Goal: Task Accomplishment & Management: Manage account settings

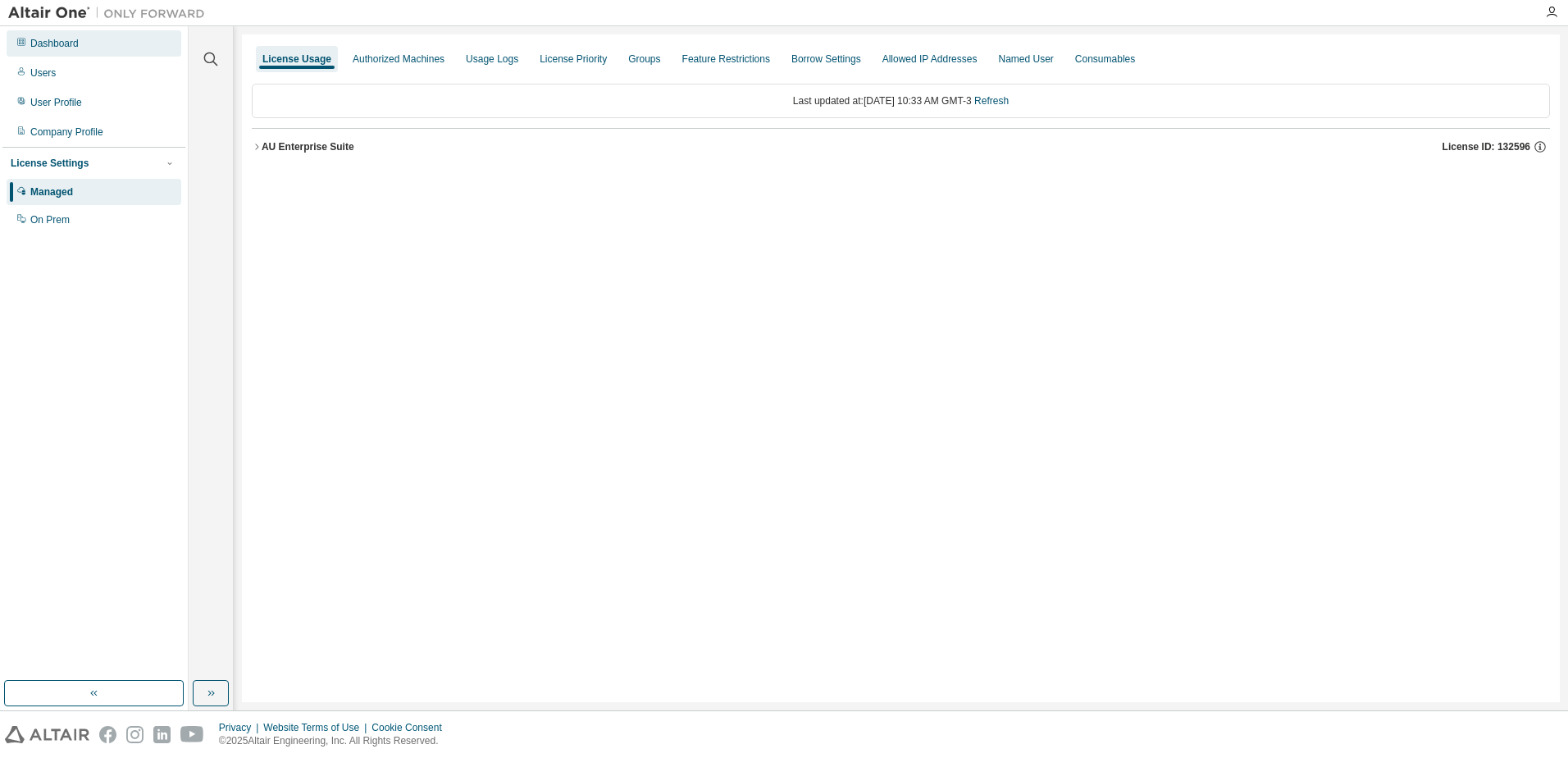
click at [36, 52] on div "Dashboard" at bounding box center [94, 43] width 175 height 26
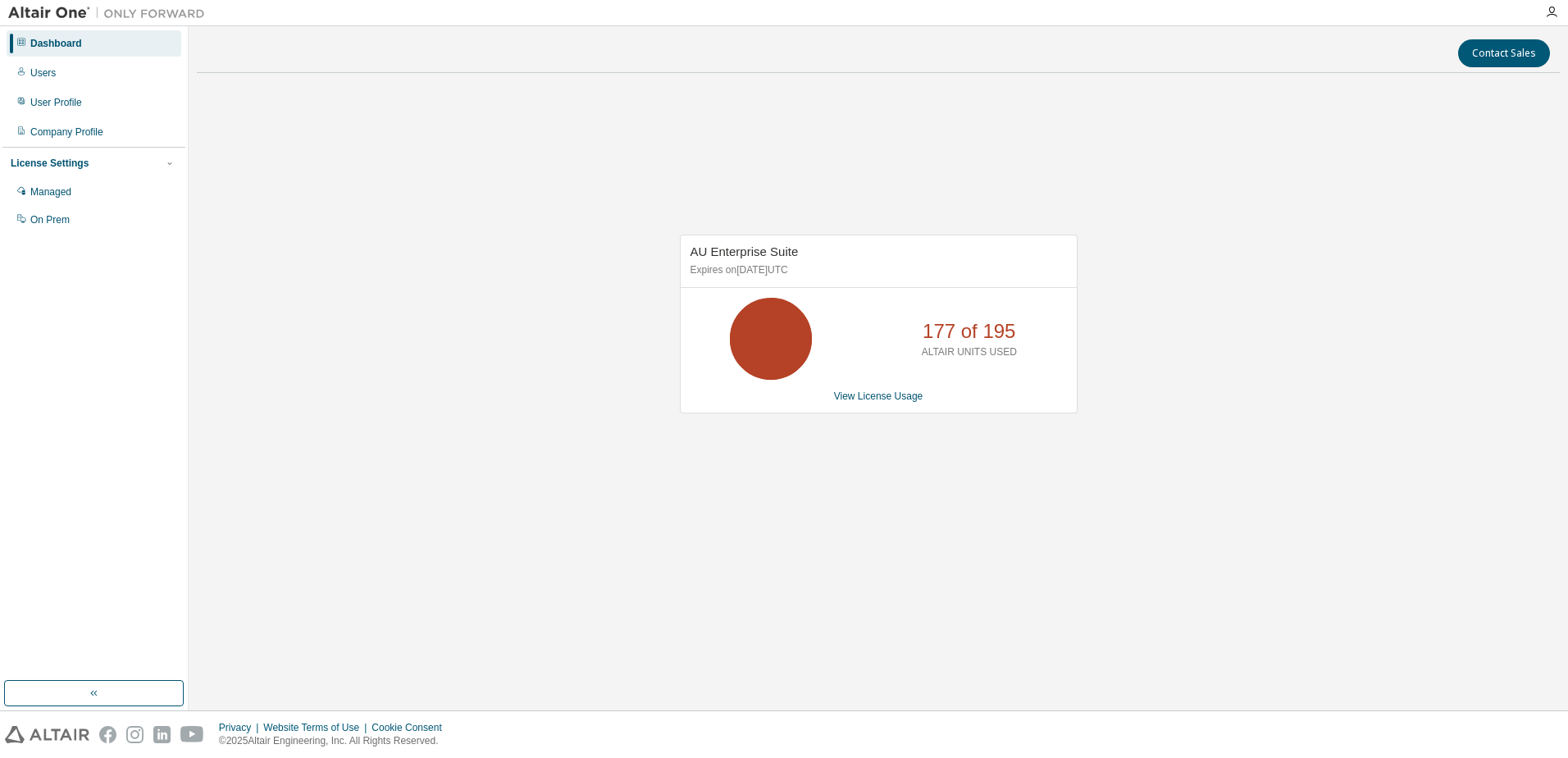
click at [850, 387] on div "AU Enterprise Suite Expires on September 29, 2025 UTC 177 of 195 ALTAIR UNITS U…" at bounding box center [879, 323] width 398 height 179
click at [874, 392] on link "View License Usage" at bounding box center [879, 396] width 90 height 12
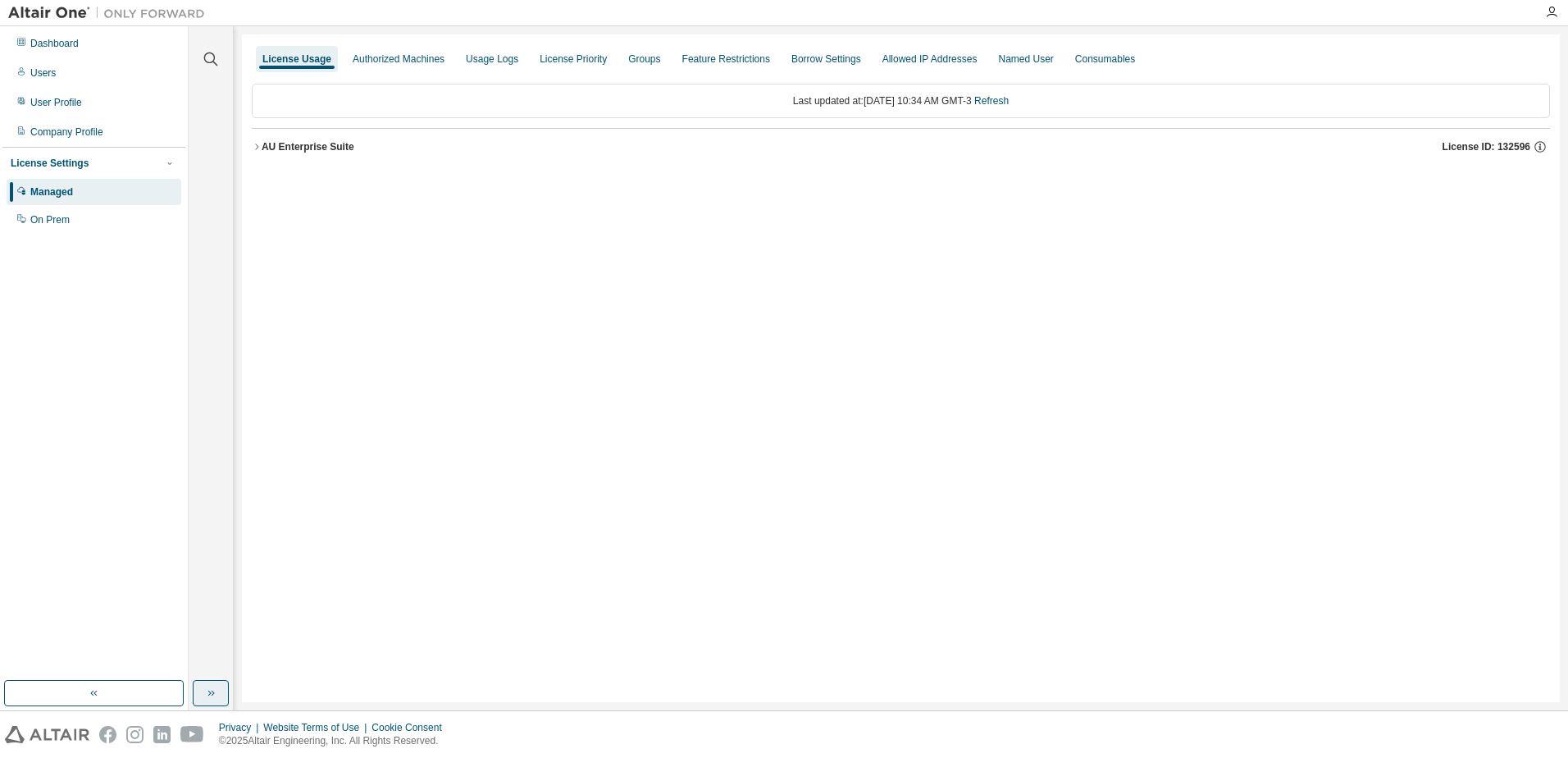
click at [208, 690] on icon "button" at bounding box center [210, 692] width 13 height 13
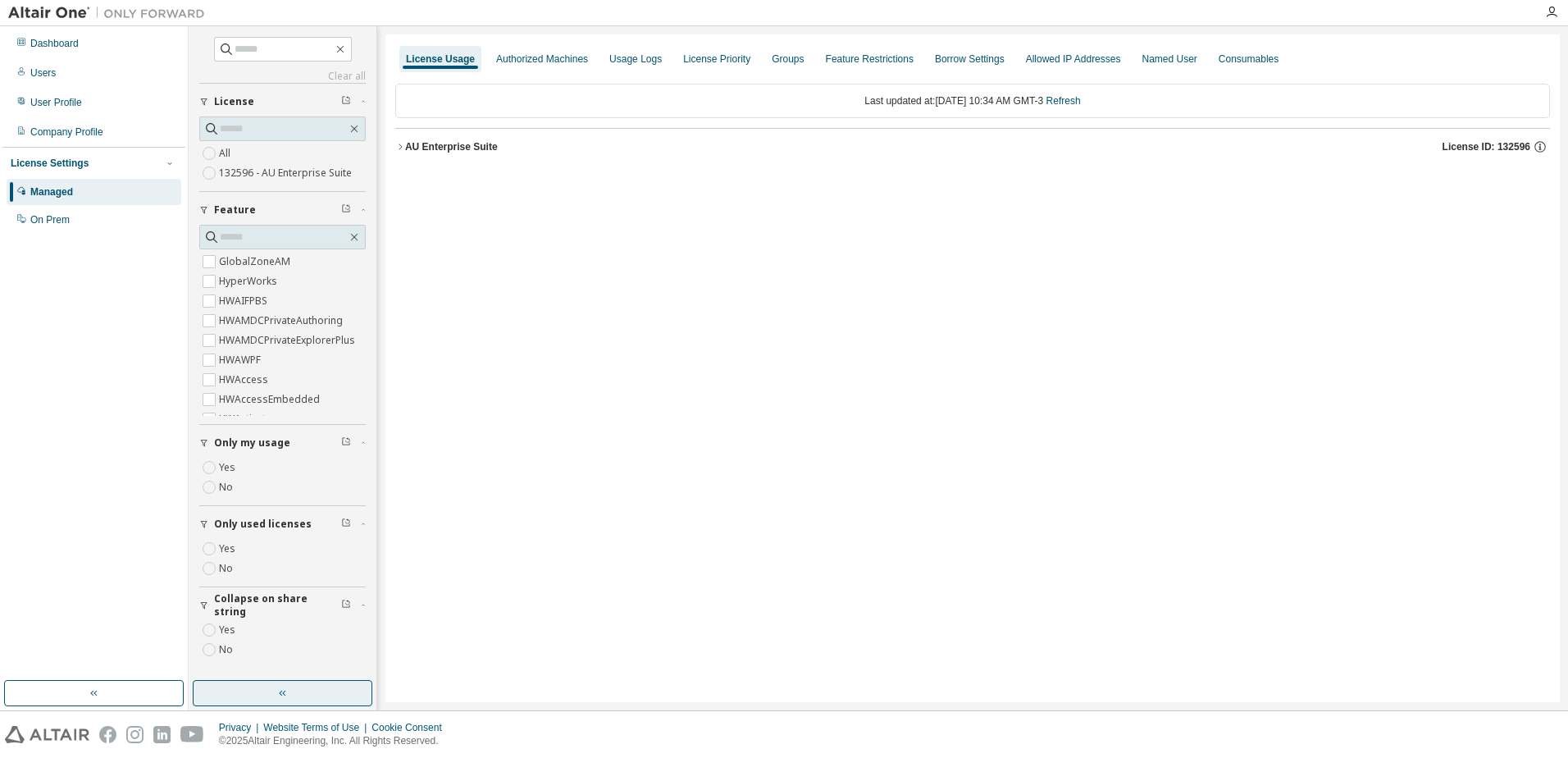
click at [226, 552] on label "Yes" at bounding box center [229, 549] width 20 height 20
click at [451, 143] on div "AU Enterprise Suite" at bounding box center [451, 147] width 93 height 13
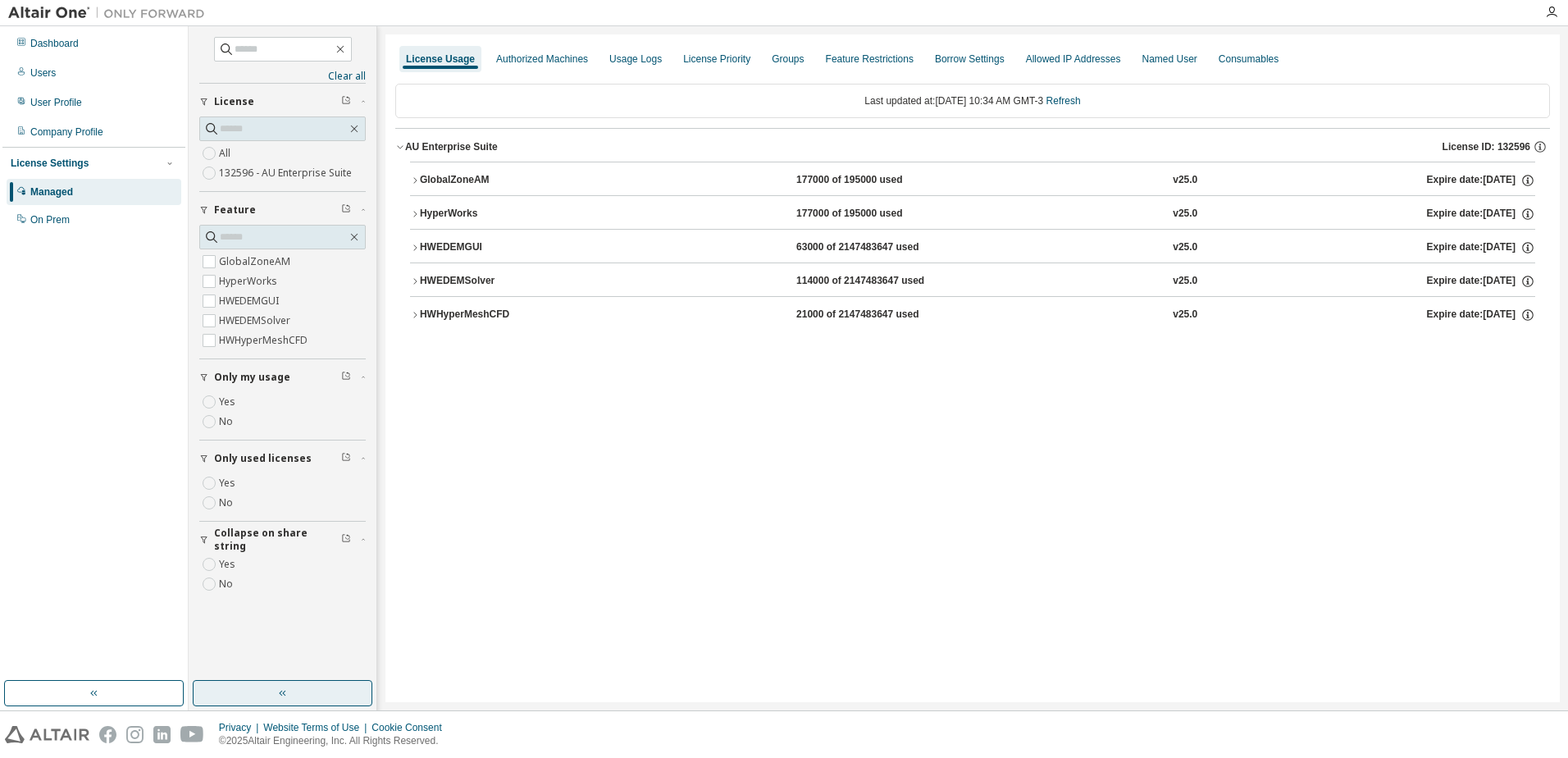
click at [558, 283] on div "HWEDEMSolver" at bounding box center [494, 281] width 148 height 15
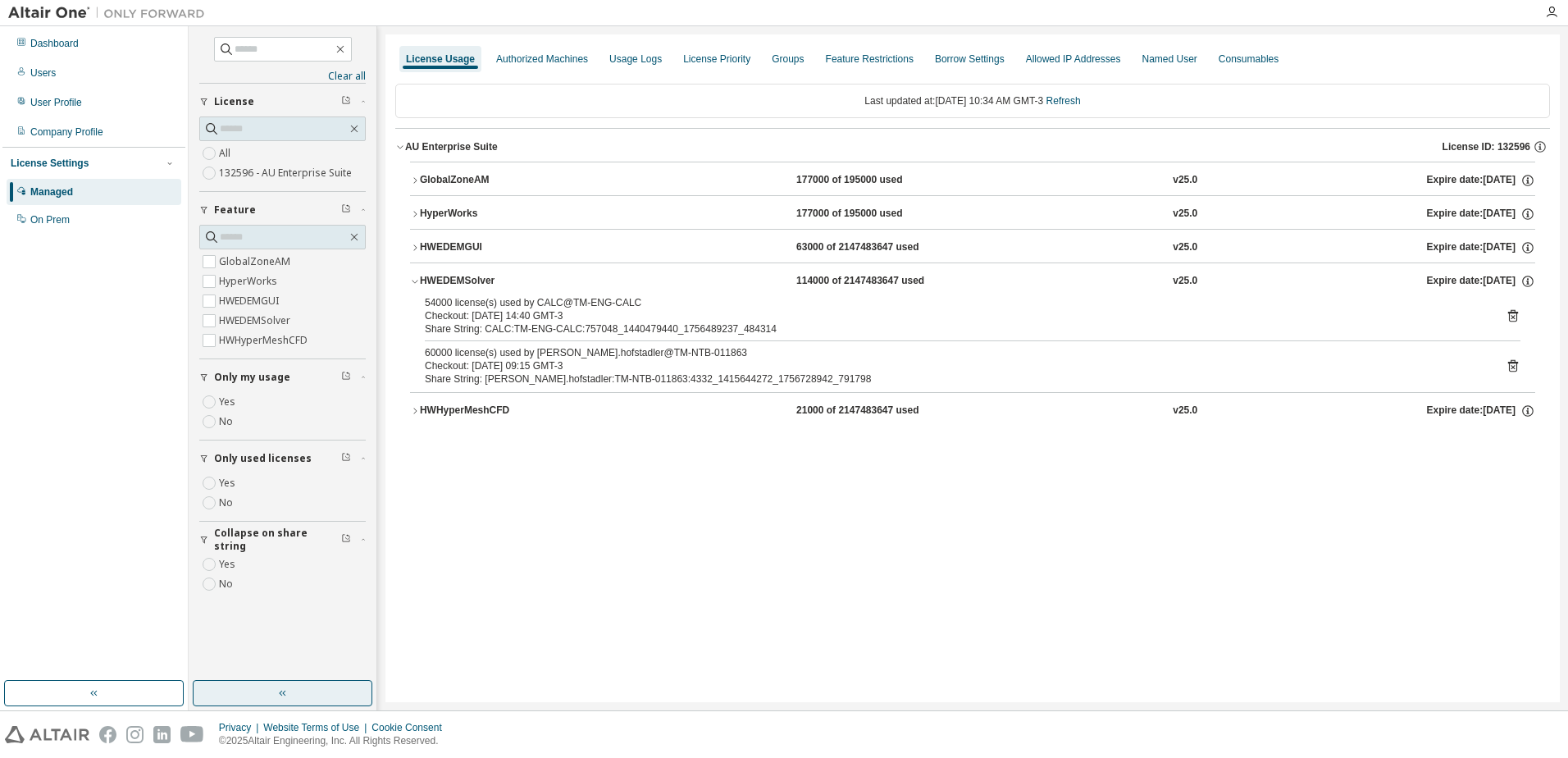
click at [700, 282] on div "HWEDEMSolver 114000 of 2147483647 used v25.0 Expire date: 2025-09-29" at bounding box center [978, 281] width 1115 height 15
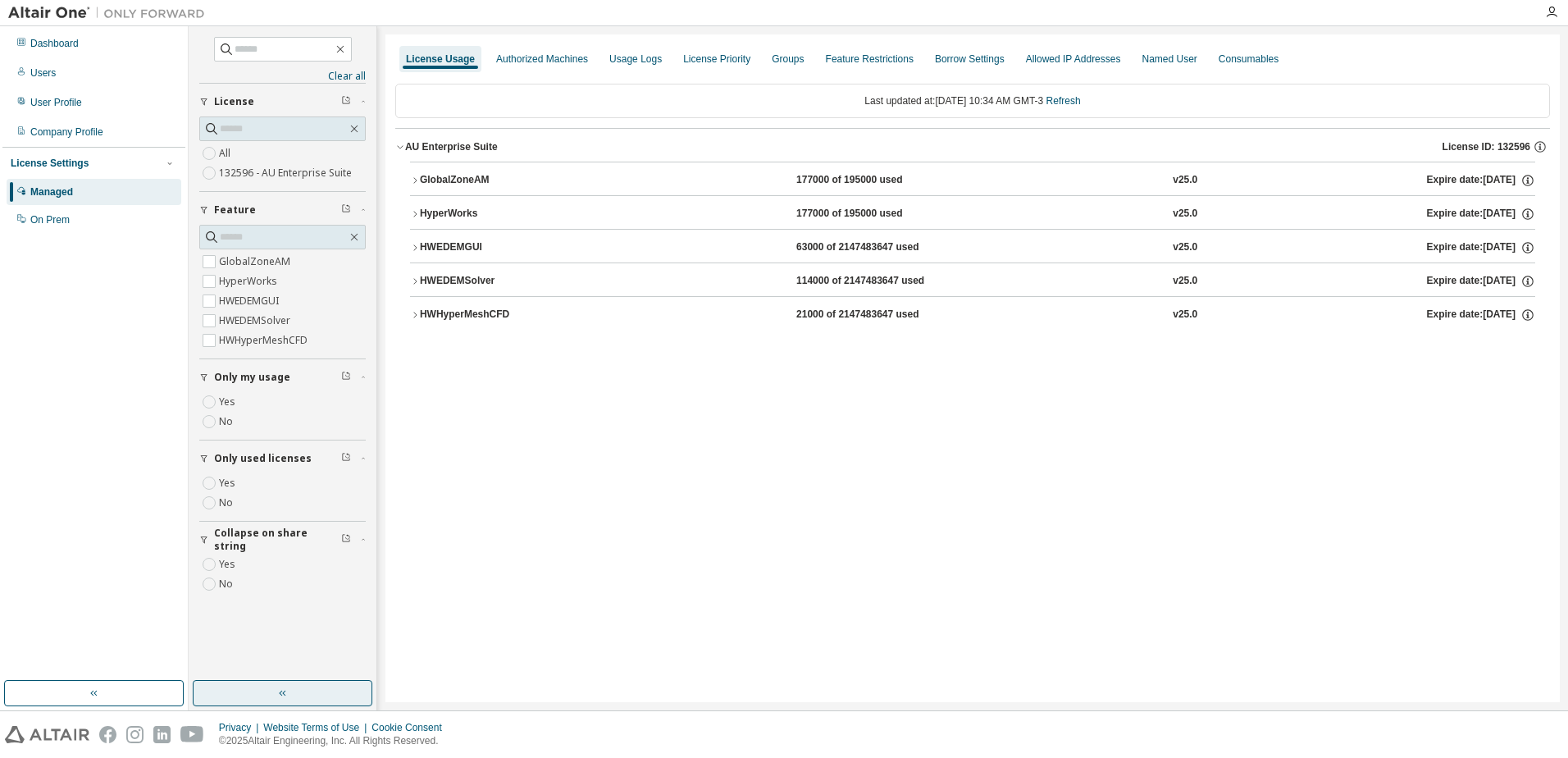
click at [618, 252] on div "HWEDEMGUI 63000 of 2147483647 used v25.0 Expire date: 2025-09-29" at bounding box center [978, 247] width 1115 height 15
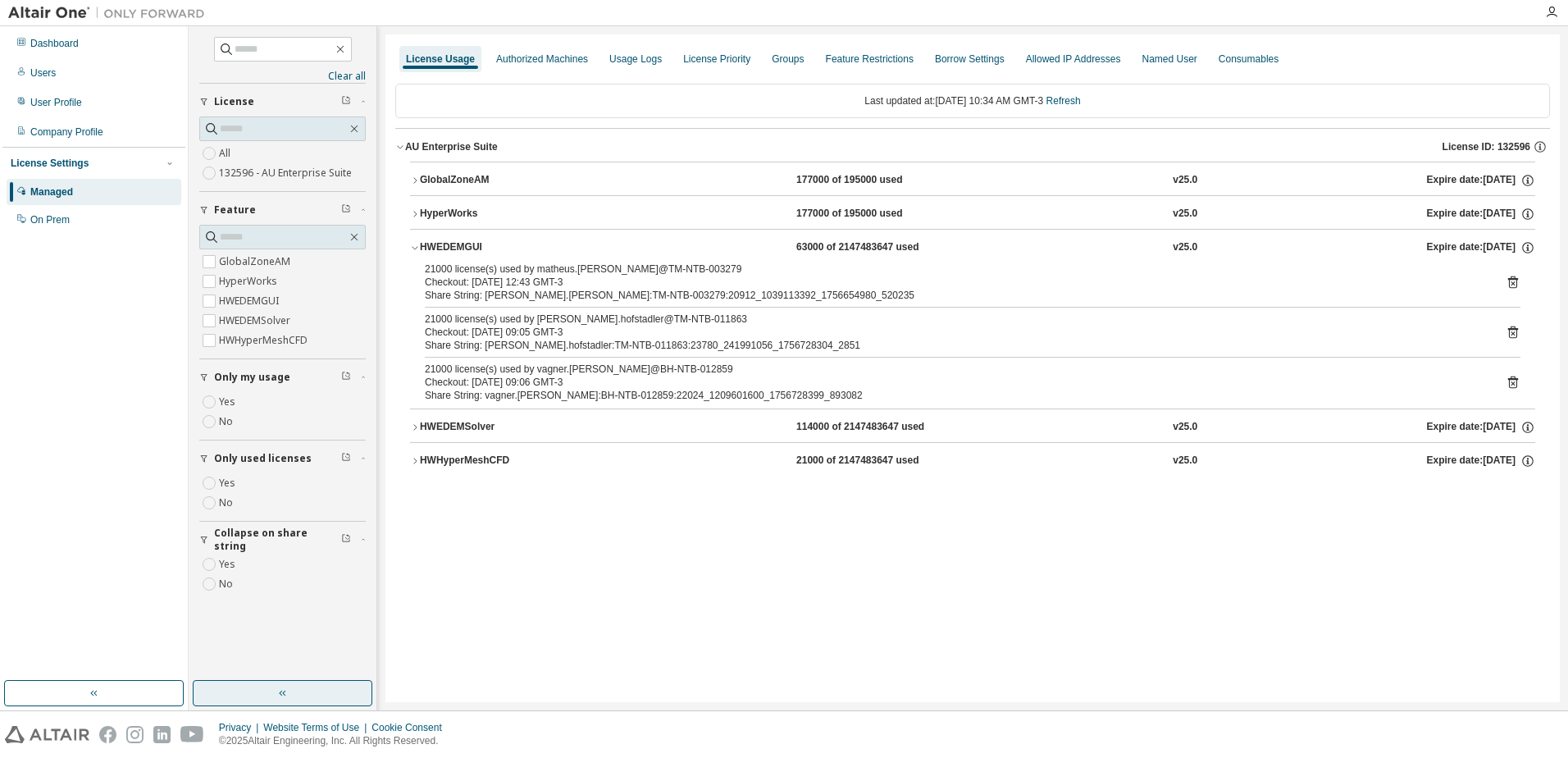
click at [618, 252] on div "HWEDEMGUI 63000 of 2147483647 used v25.0 Expire date: 2025-09-29" at bounding box center [978, 247] width 1115 height 15
